Goal: Register for event/course

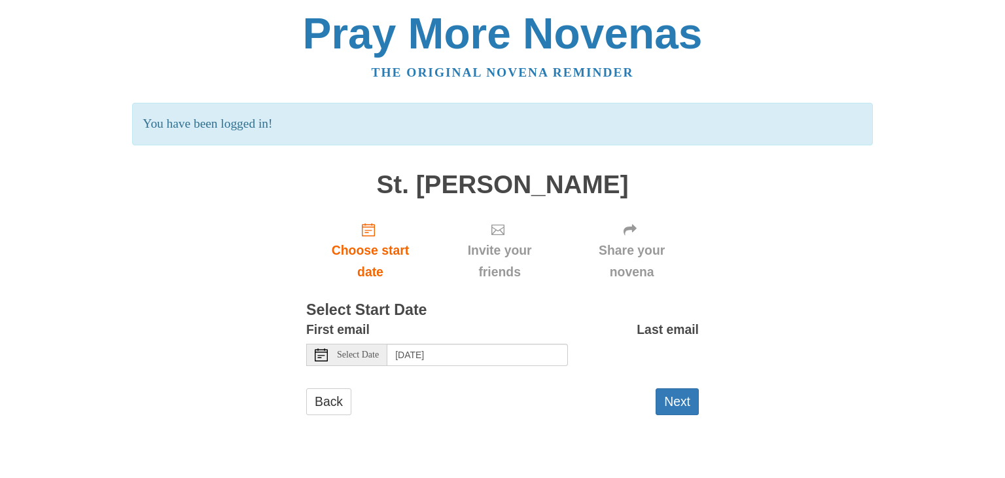
click at [318, 355] on use at bounding box center [321, 354] width 13 height 13
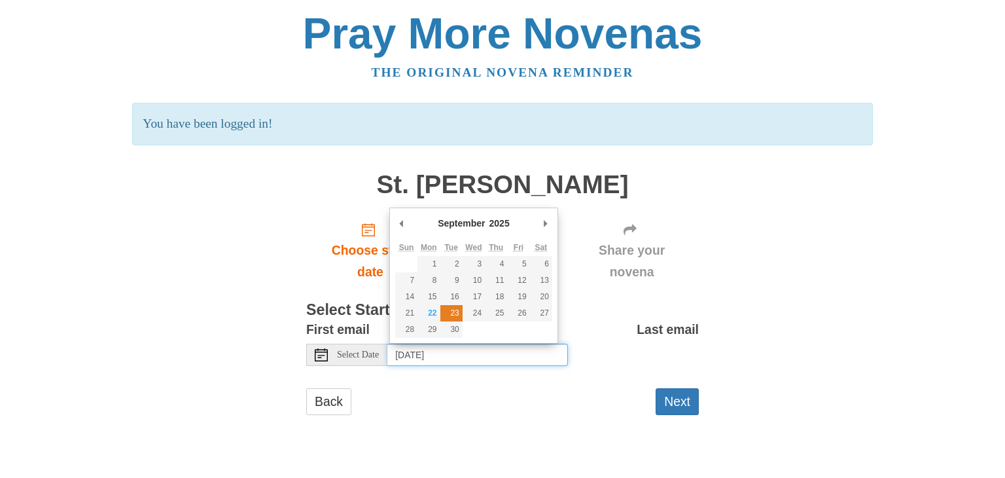
type input "Tuesday, September 23rd"
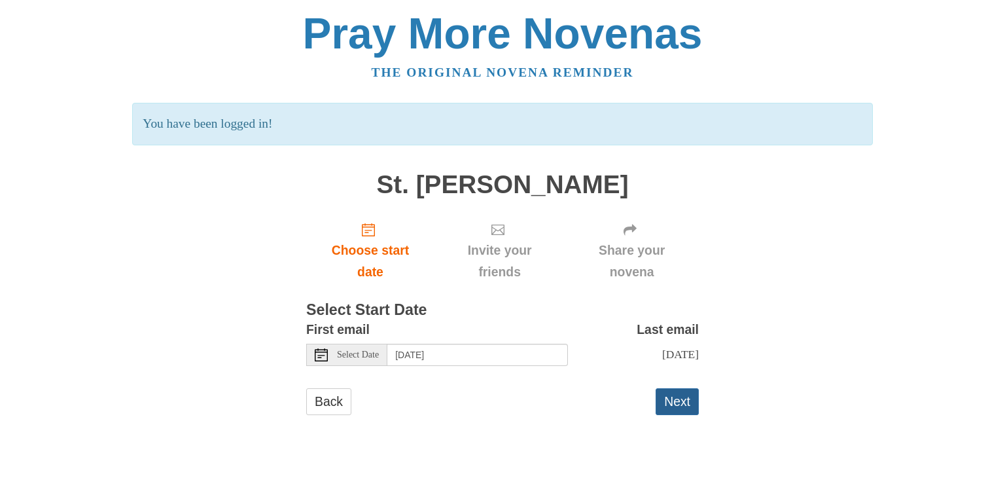
click at [678, 397] on button "Next" at bounding box center [677, 401] width 43 height 27
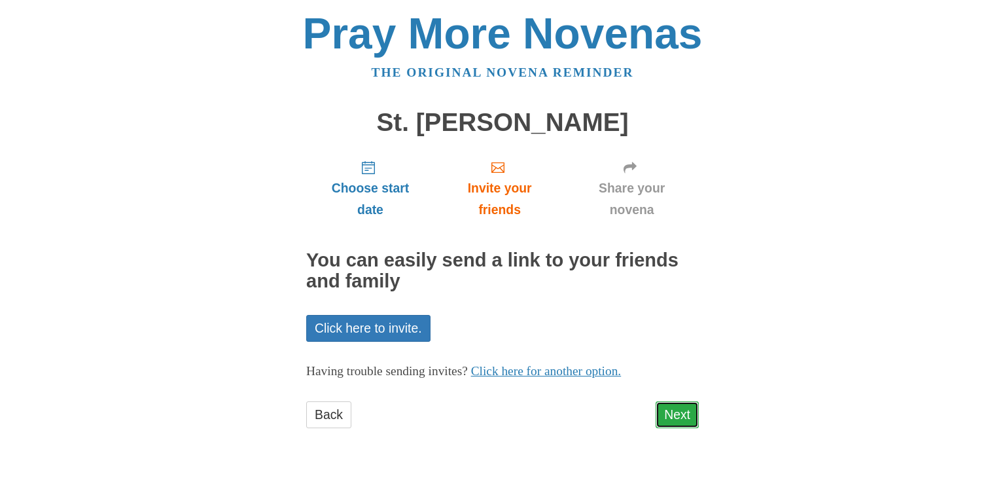
click at [679, 409] on link "Next" at bounding box center [677, 414] width 43 height 27
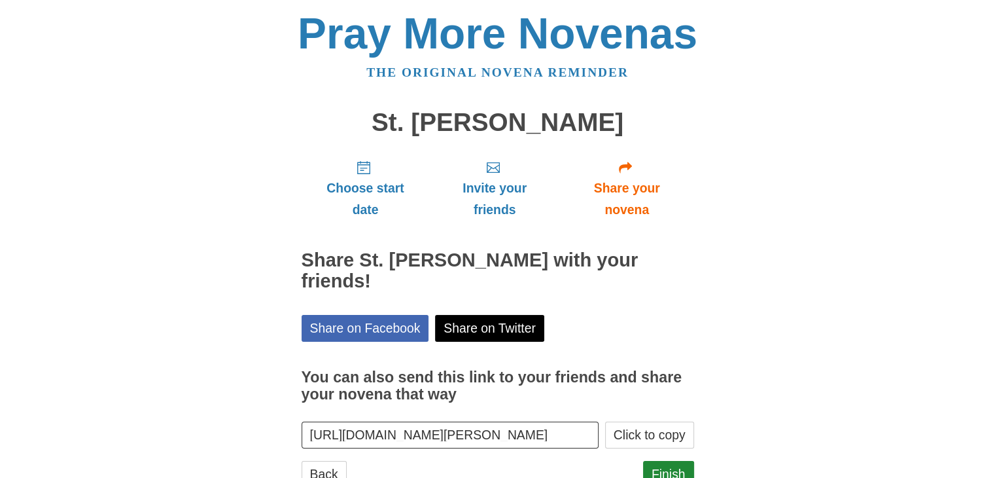
scroll to position [47, 0]
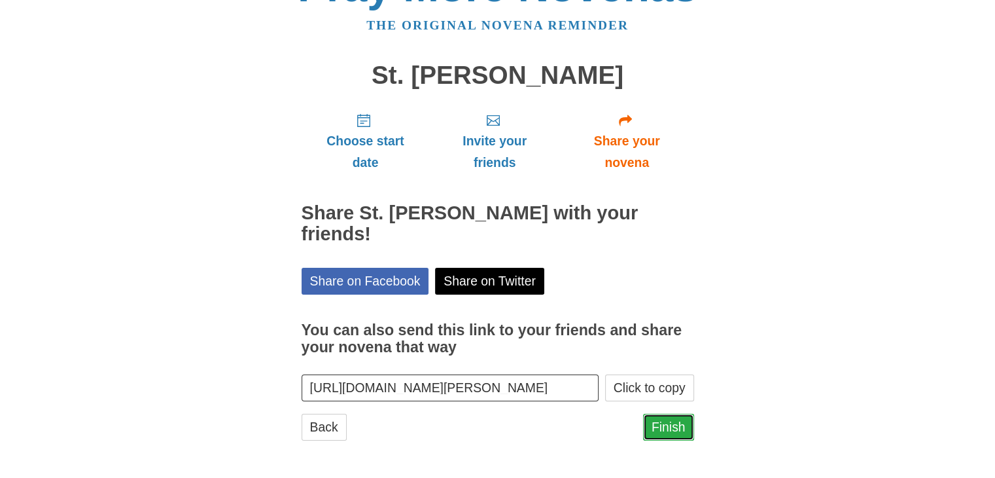
click at [665, 425] on link "Finish" at bounding box center [668, 427] width 51 height 27
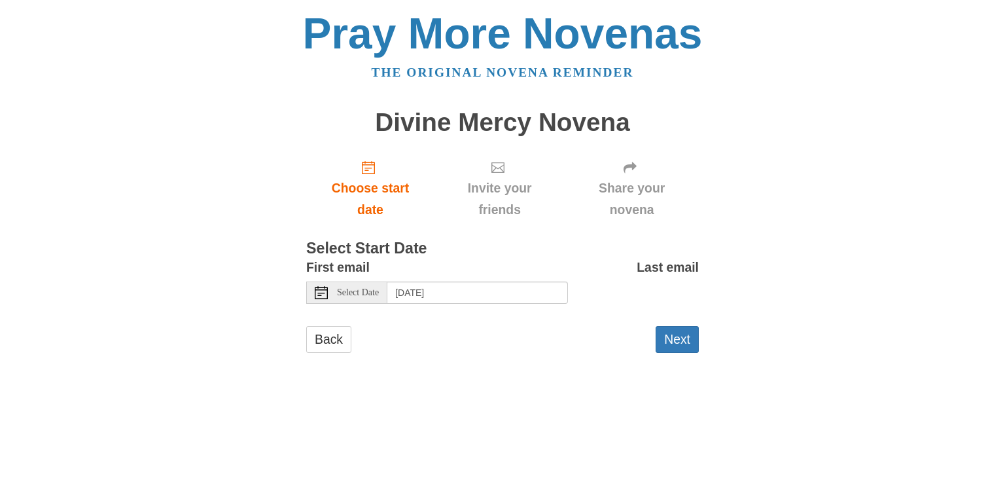
click at [315, 292] on icon at bounding box center [321, 292] width 13 height 13
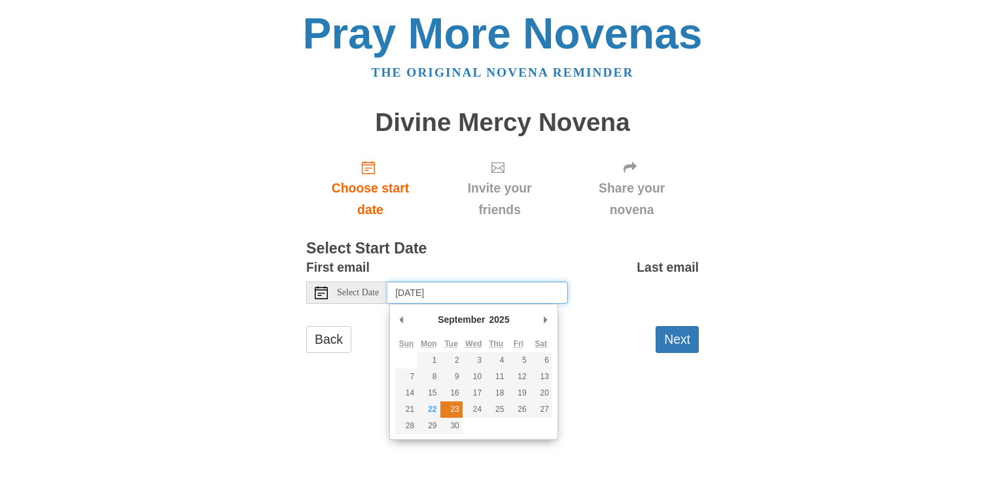
type input "[DATE]"
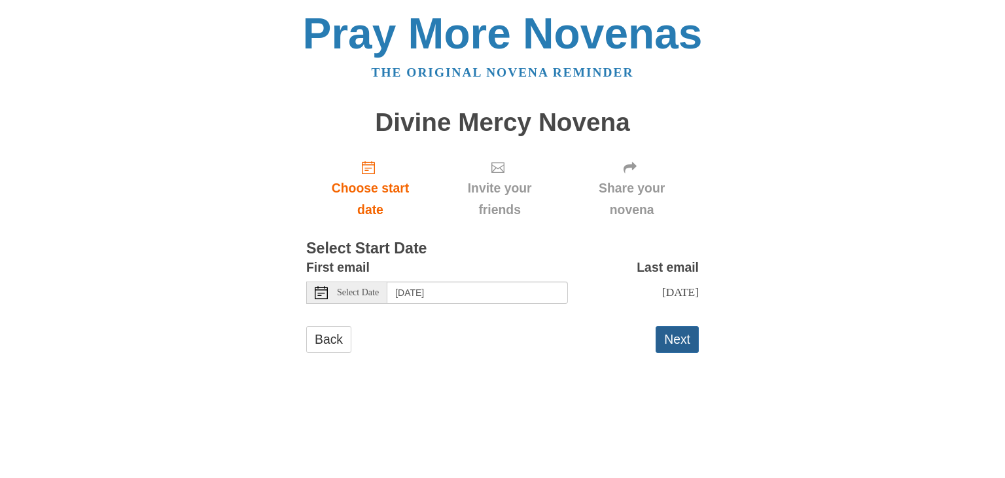
click at [677, 341] on button "Next" at bounding box center [677, 339] width 43 height 27
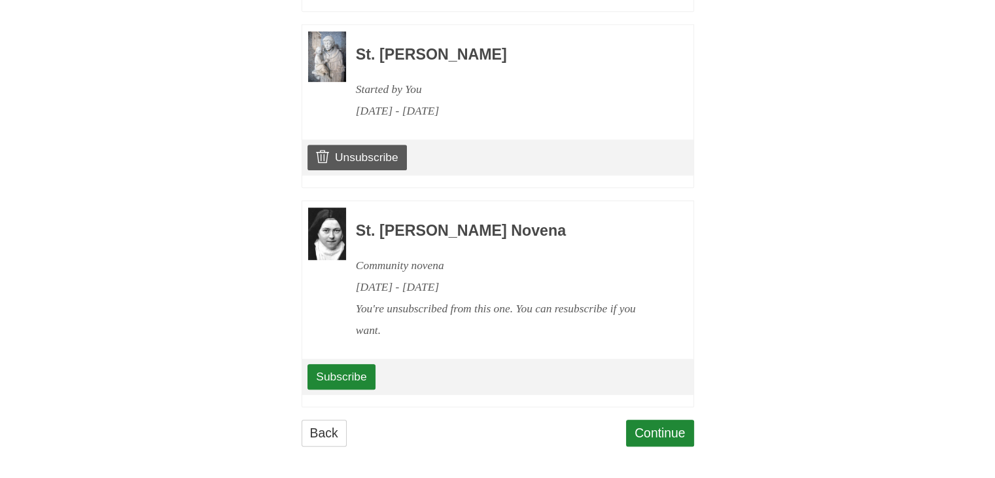
scroll to position [803, 0]
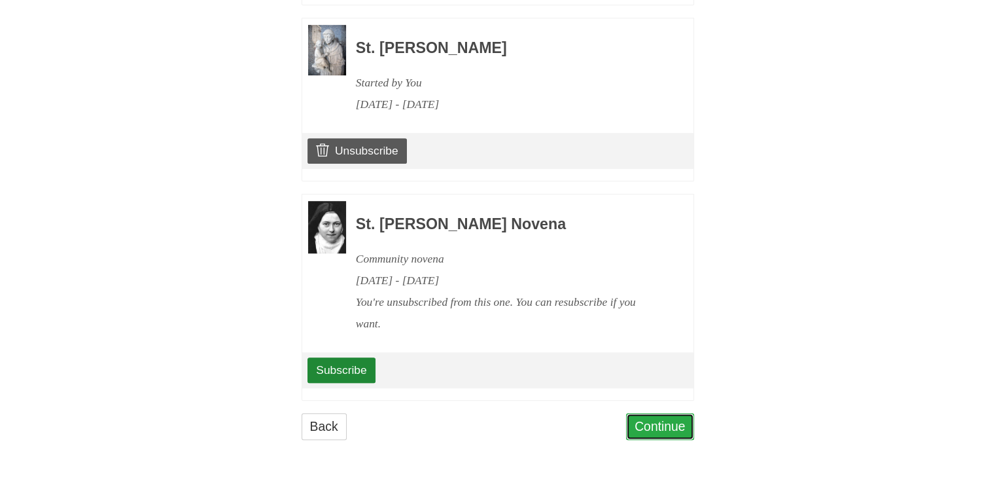
click at [654, 420] on link "Continue" at bounding box center [660, 426] width 68 height 27
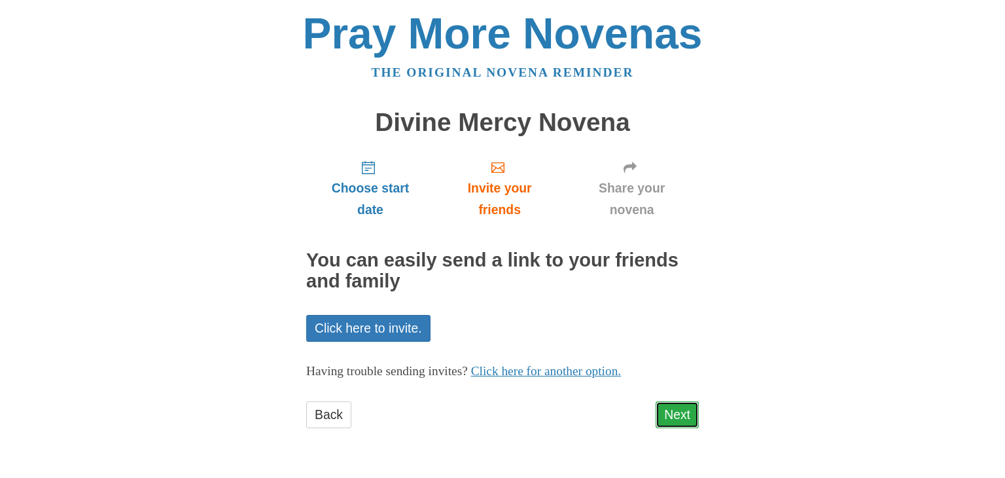
click at [681, 415] on link "Next" at bounding box center [677, 414] width 43 height 27
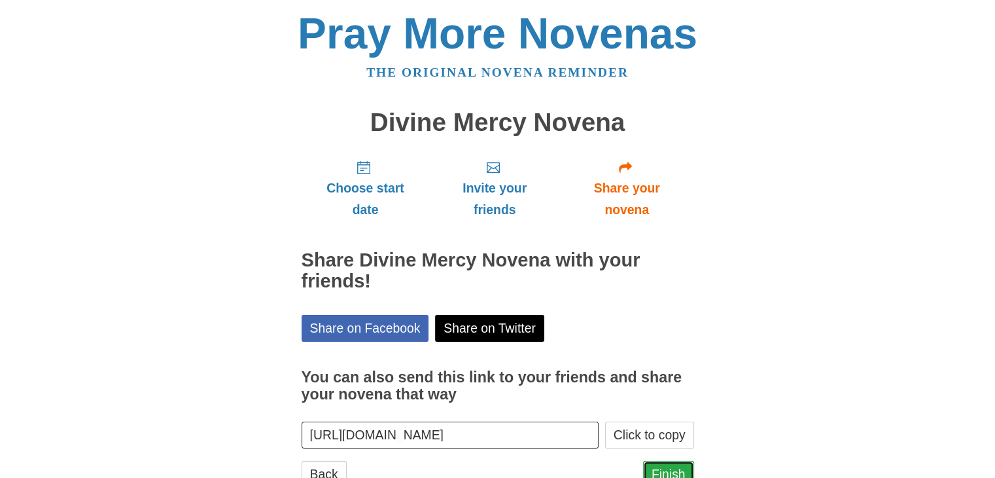
click at [664, 467] on link "Finish" at bounding box center [668, 474] width 51 height 27
